Goal: Entertainment & Leisure: Consume media (video, audio)

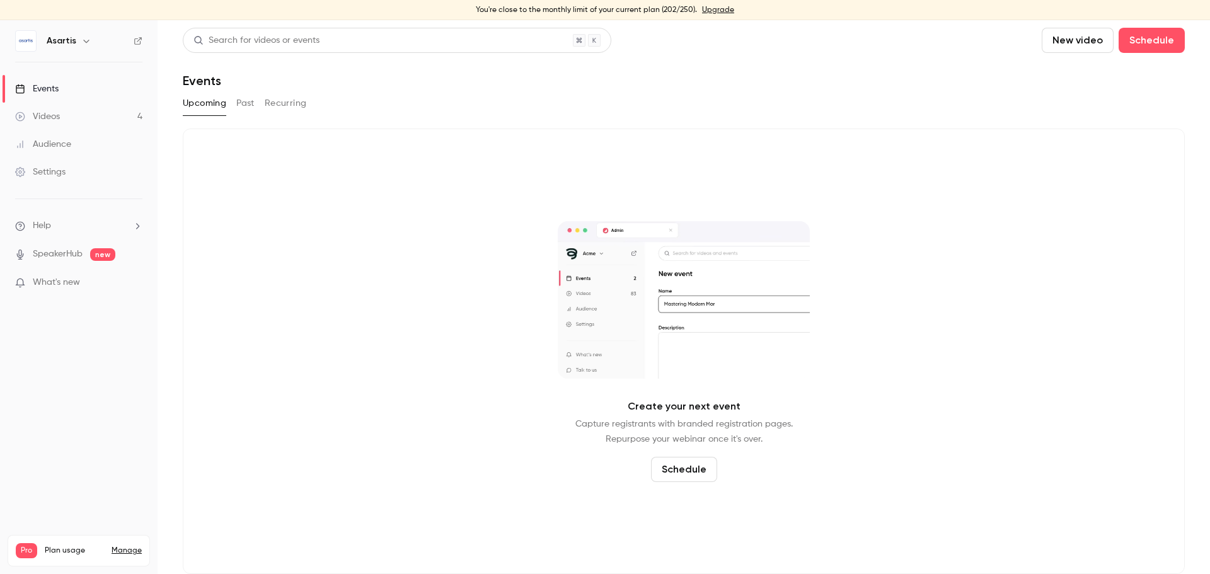
click at [245, 103] on button "Past" at bounding box center [245, 103] width 18 height 20
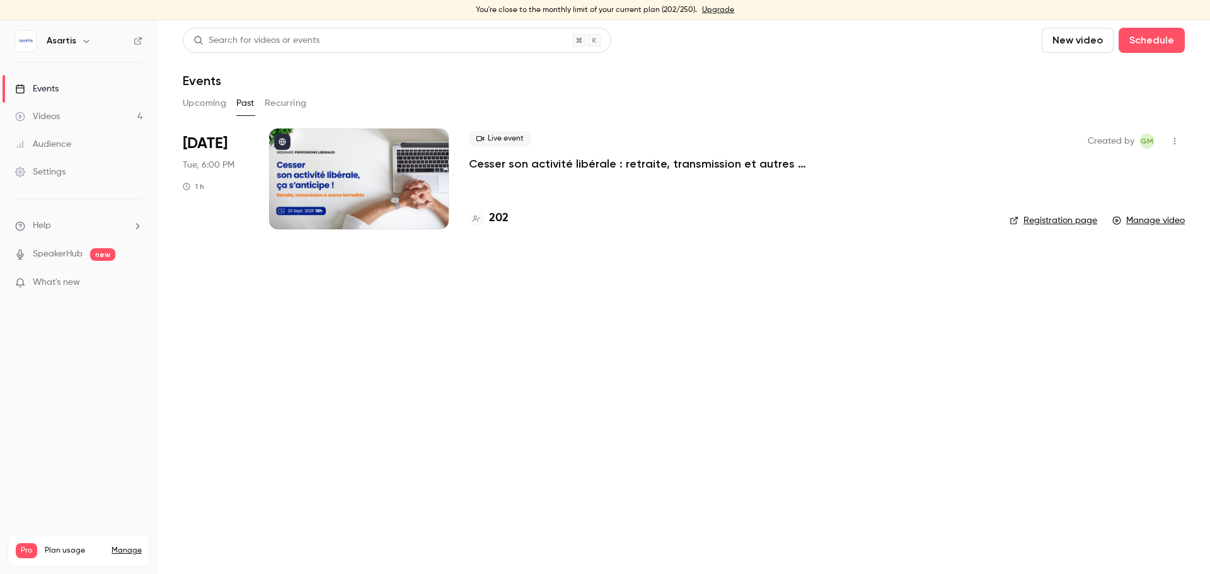
click at [538, 170] on p "Cesser son activité libérale : retraite, transmission et autres formalités... ç…" at bounding box center [658, 163] width 378 height 15
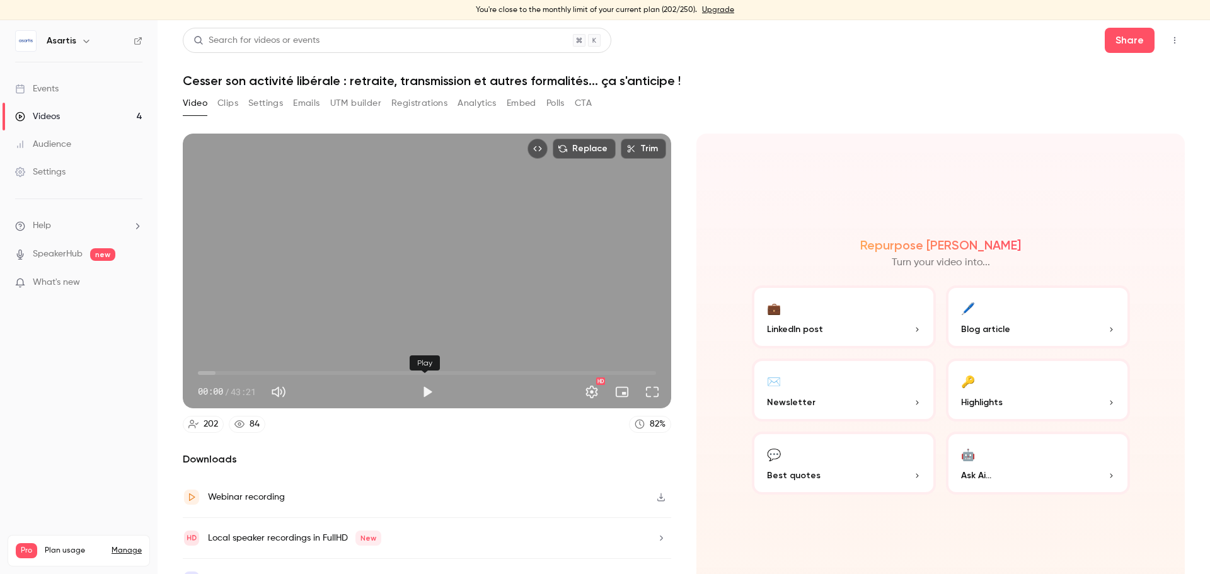
click at [427, 390] on button "Play" at bounding box center [427, 391] width 25 height 25
click at [217, 367] on span "00:04" at bounding box center [427, 373] width 458 height 20
click at [202, 369] on span "00:25" at bounding box center [427, 373] width 458 height 20
click at [207, 371] on span "00:50" at bounding box center [207, 373] width 4 height 4
click at [209, 371] on span "00:51" at bounding box center [207, 373] width 4 height 4
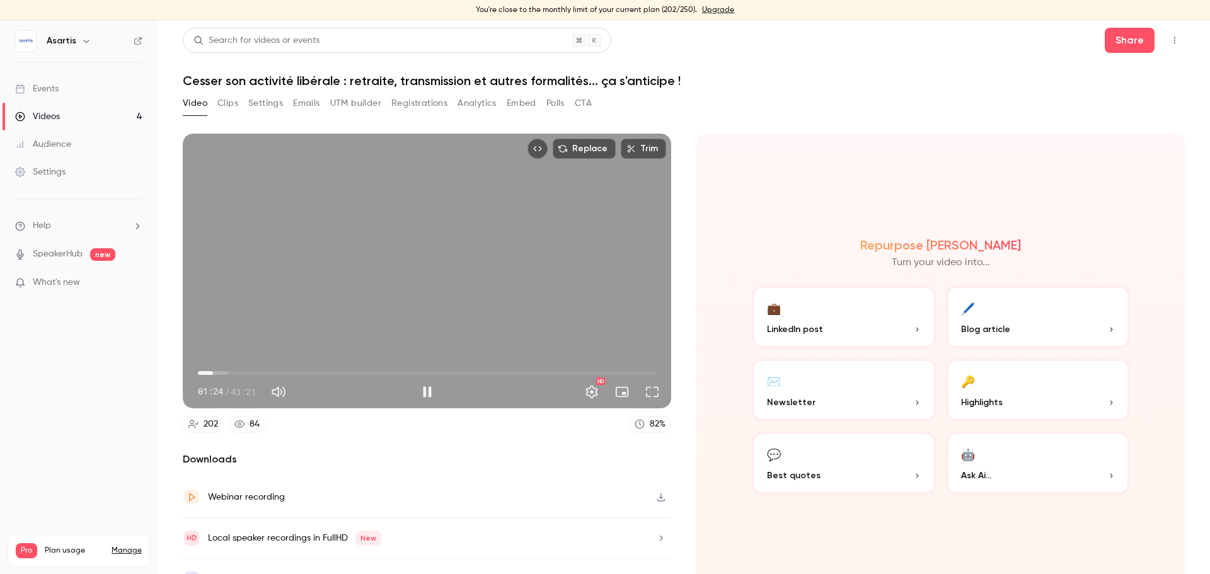
click at [215, 371] on span "01:24" at bounding box center [213, 373] width 4 height 4
click at [214, 371] on span "01:38" at bounding box center [216, 373] width 4 height 4
click at [418, 391] on button "Pause" at bounding box center [427, 391] width 25 height 25
click at [206, 371] on span "01:41" at bounding box center [427, 373] width 458 height 20
click at [226, 369] on span "02:39" at bounding box center [427, 373] width 458 height 20
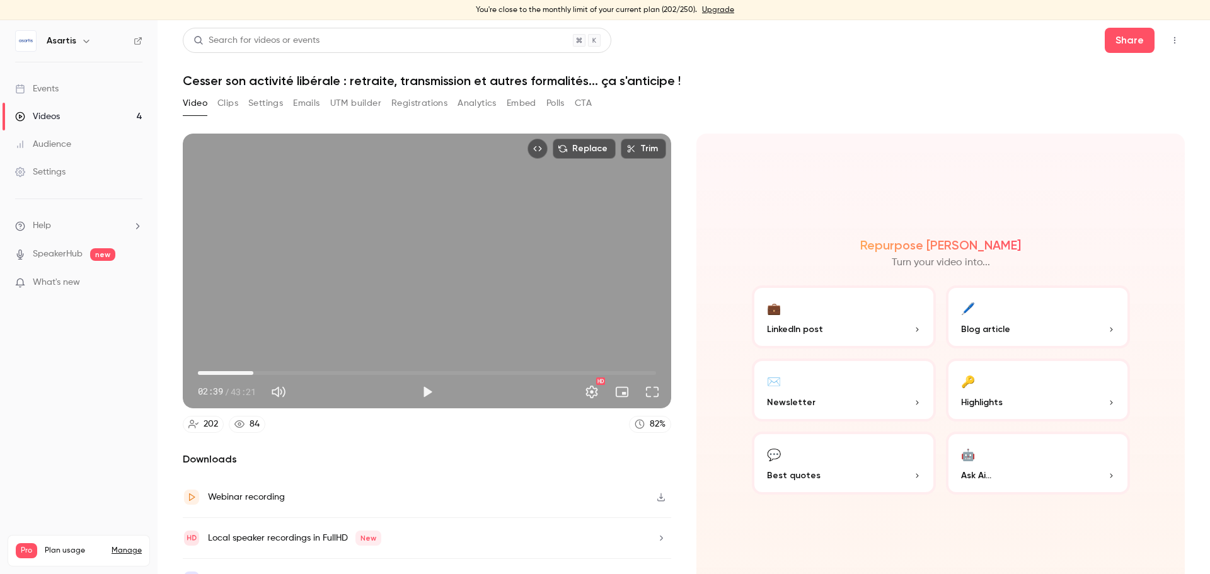
click at [253, 368] on span "05:14" at bounding box center [427, 373] width 458 height 20
click at [234, 368] on span "05:14" at bounding box center [427, 373] width 458 height 20
click at [263, 369] on span "03:29" at bounding box center [427, 373] width 458 height 20
click at [288, 366] on span "06:12" at bounding box center [427, 373] width 458 height 20
click at [321, 365] on span "08:37" at bounding box center [427, 373] width 458 height 20
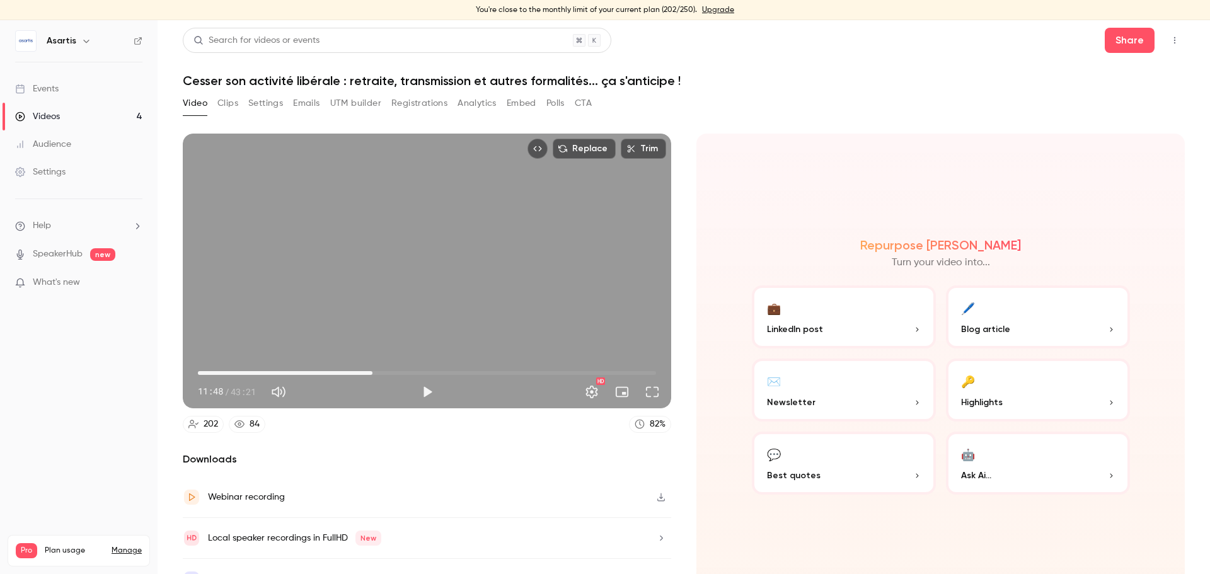
click at [371, 365] on span "16:30" at bounding box center [427, 373] width 458 height 20
click at [438, 366] on span "16:30" at bounding box center [427, 373] width 458 height 20
click at [502, 367] on span "22:57" at bounding box center [427, 373] width 458 height 20
click at [630, 366] on span "29:02" at bounding box center [427, 373] width 458 height 20
click at [638, 369] on span "41:20" at bounding box center [427, 373] width 458 height 20
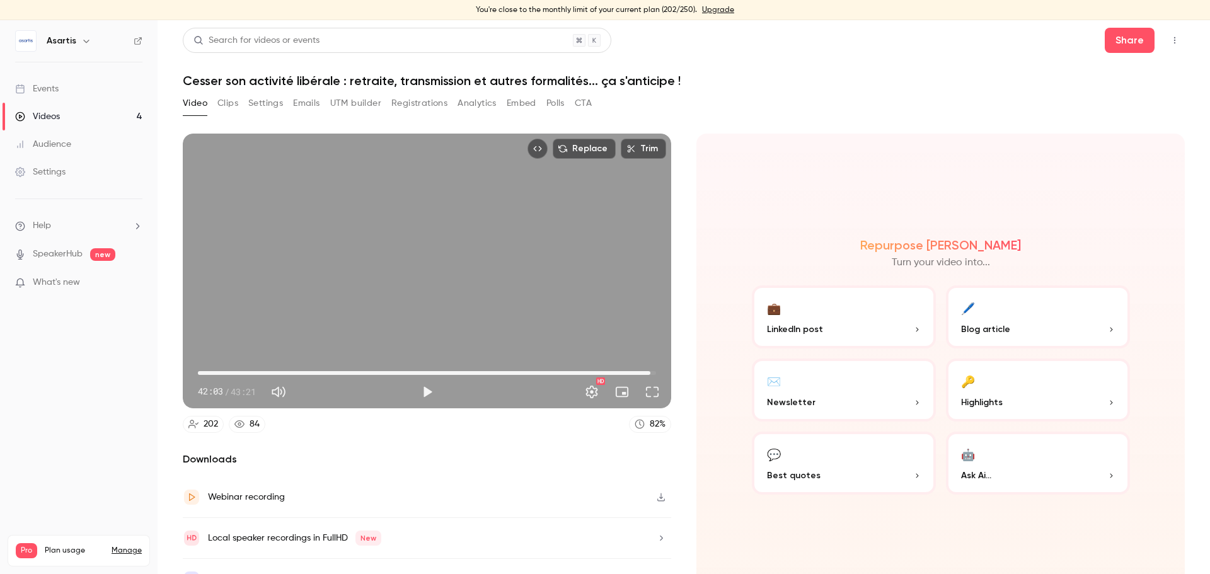
click at [646, 369] on span "42:50" at bounding box center [427, 373] width 458 height 20
click at [638, 369] on span "42:50" at bounding box center [427, 373] width 458 height 20
click at [425, 385] on button "Play" at bounding box center [427, 391] width 25 height 25
click at [645, 371] on span "42:33" at bounding box center [647, 373] width 4 height 4
click at [647, 371] on span "42:44" at bounding box center [649, 373] width 4 height 4
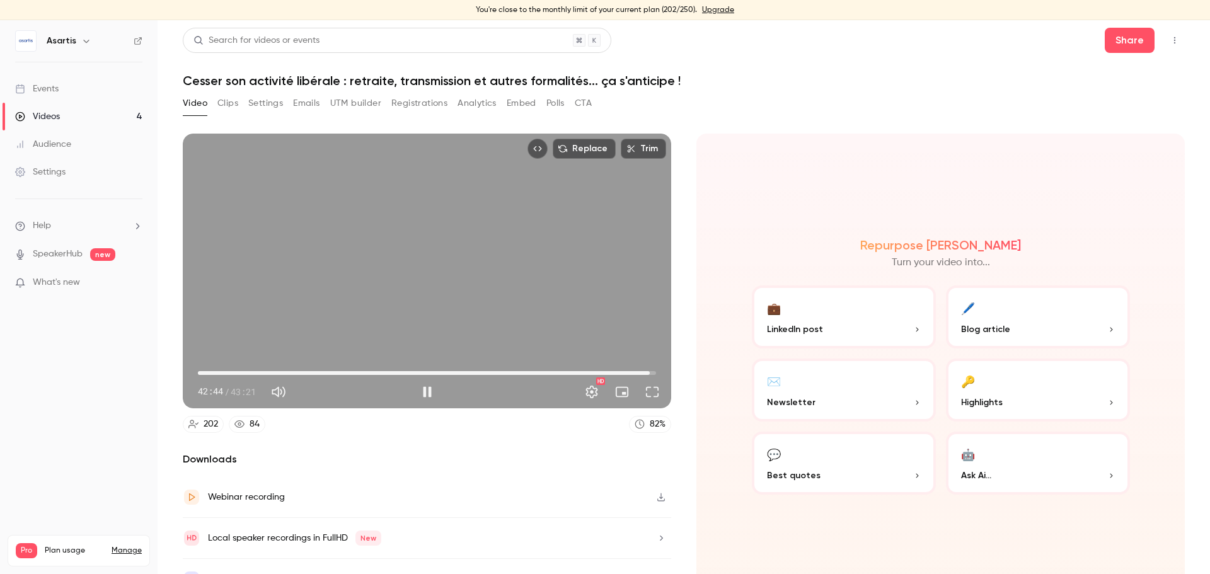
click at [648, 371] on span "42:44" at bounding box center [650, 373] width 4 height 4
click at [424, 386] on button "Pause" at bounding box center [427, 391] width 25 height 25
type input "******"
